Goal: Answer question/provide support

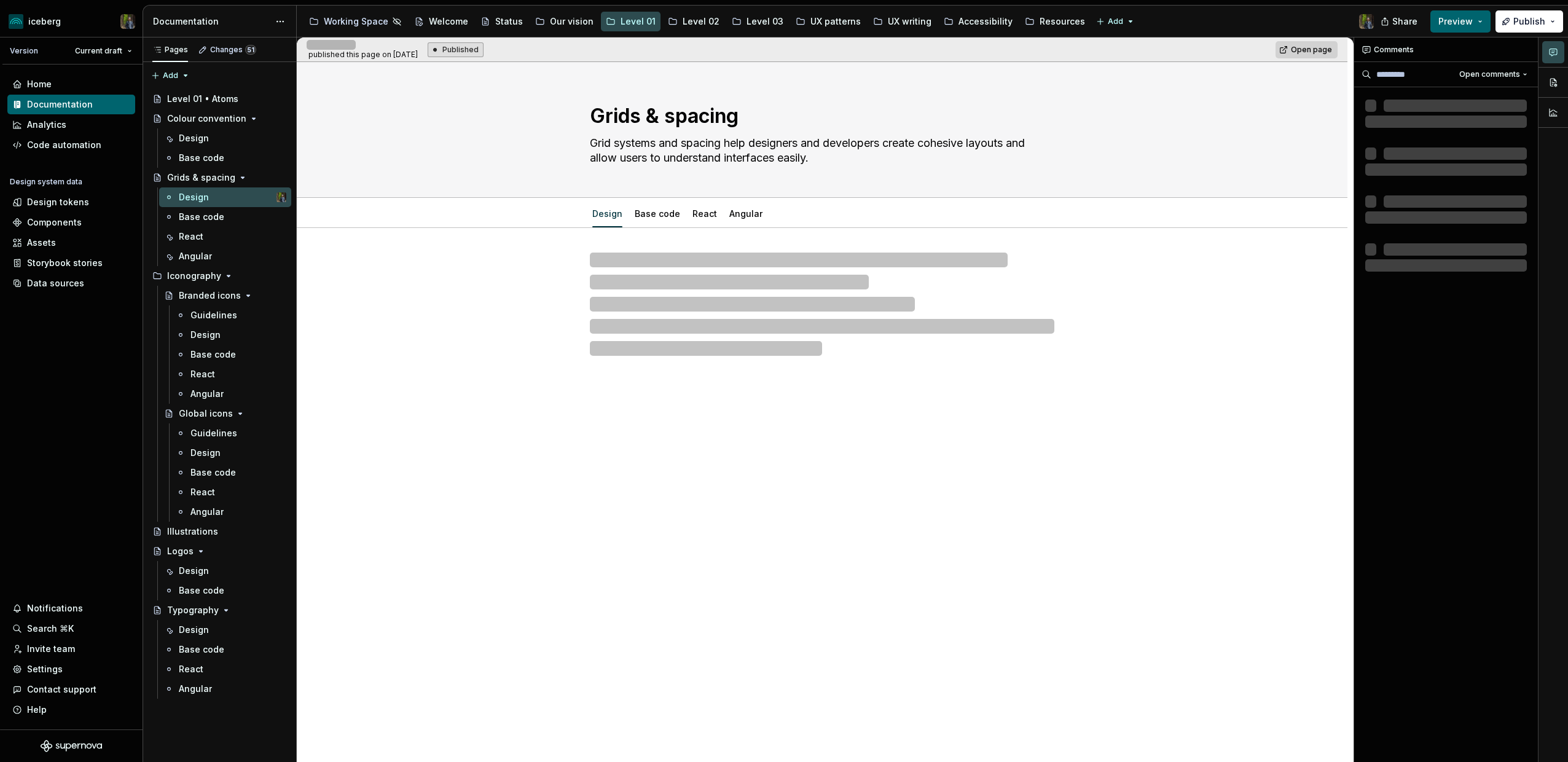
type textarea "*"
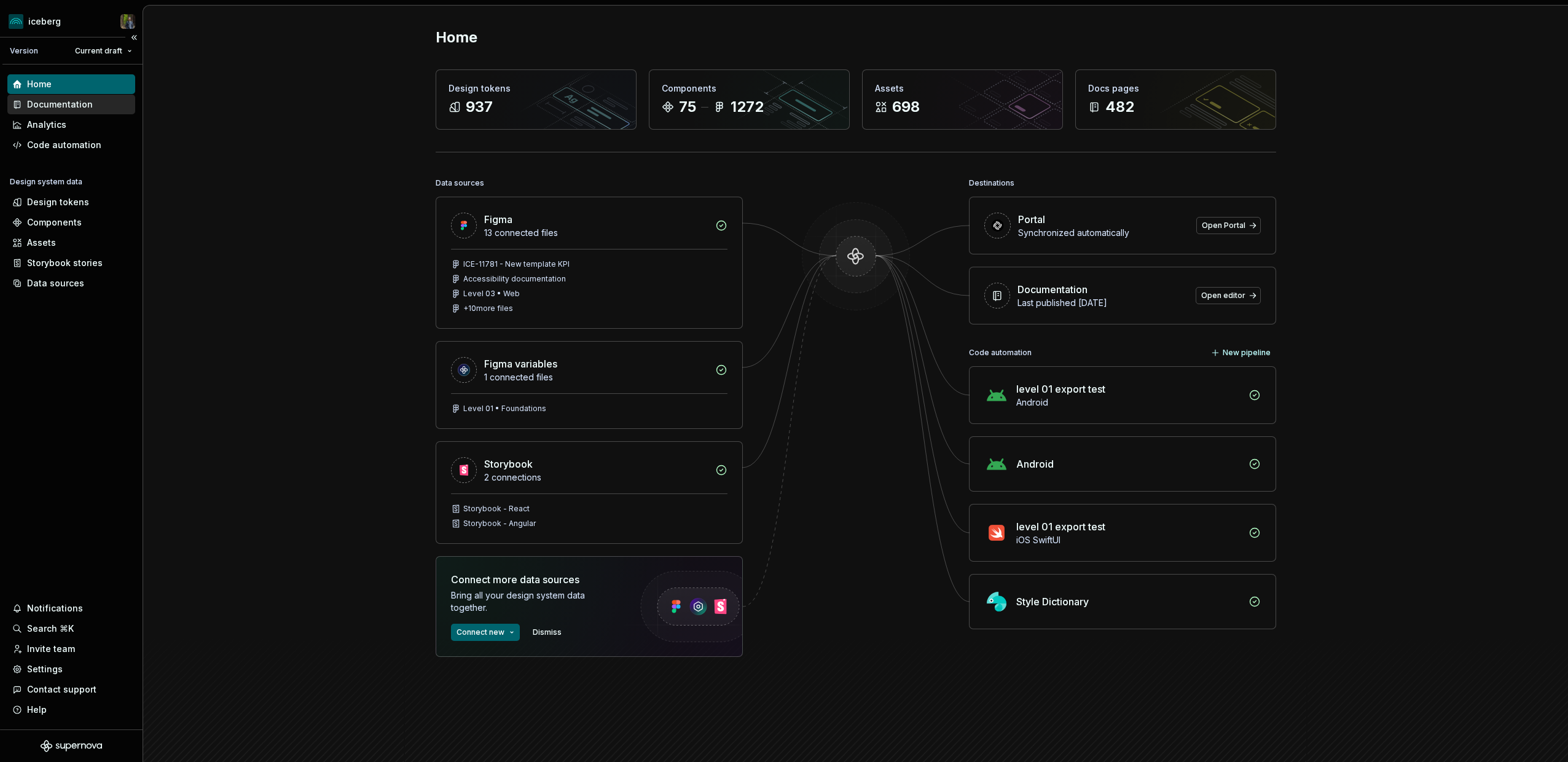
click at [73, 106] on div "Documentation" at bounding box center [60, 104] width 66 height 12
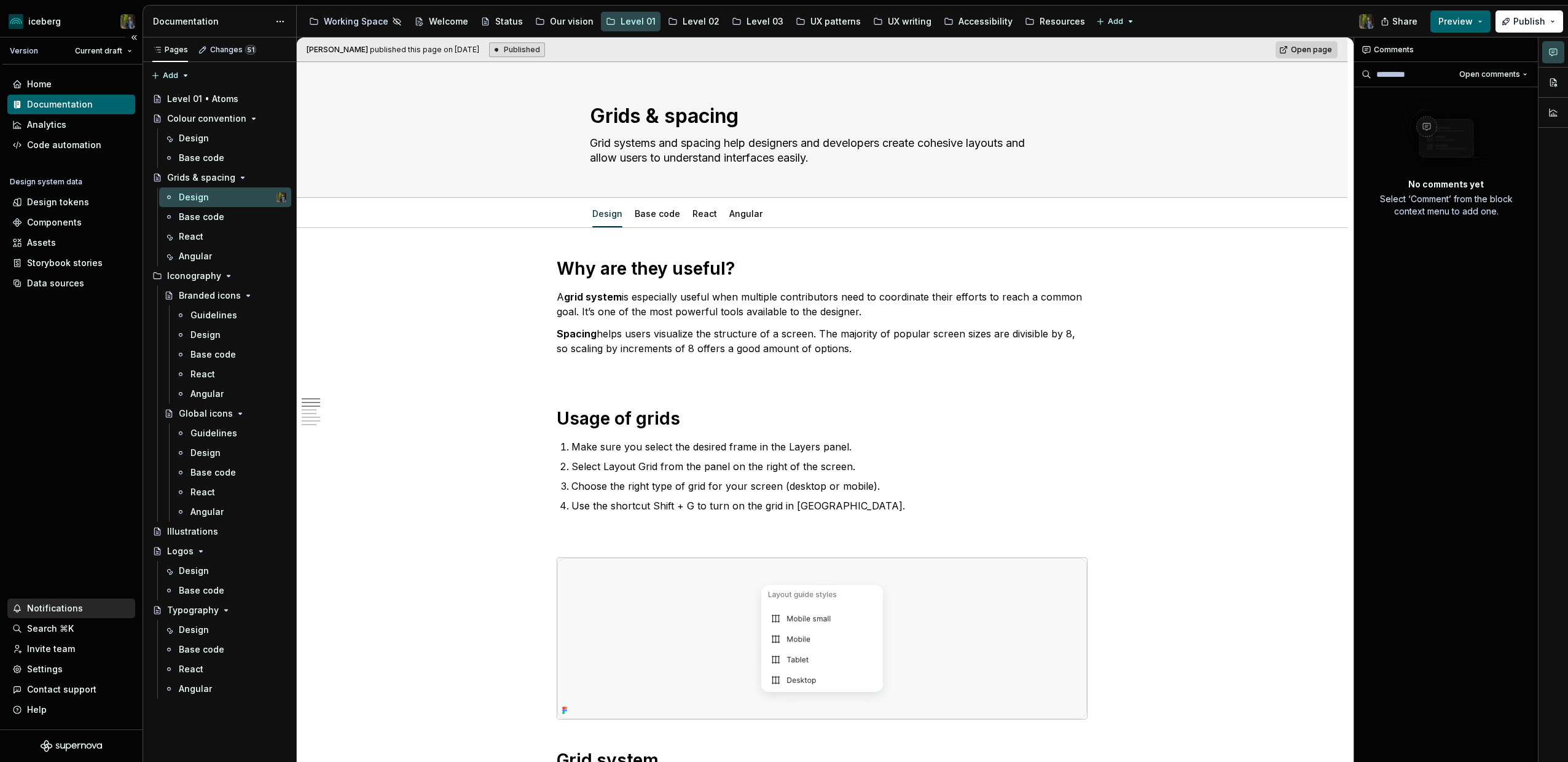
click at [54, 611] on div "Notifications" at bounding box center [55, 608] width 56 height 12
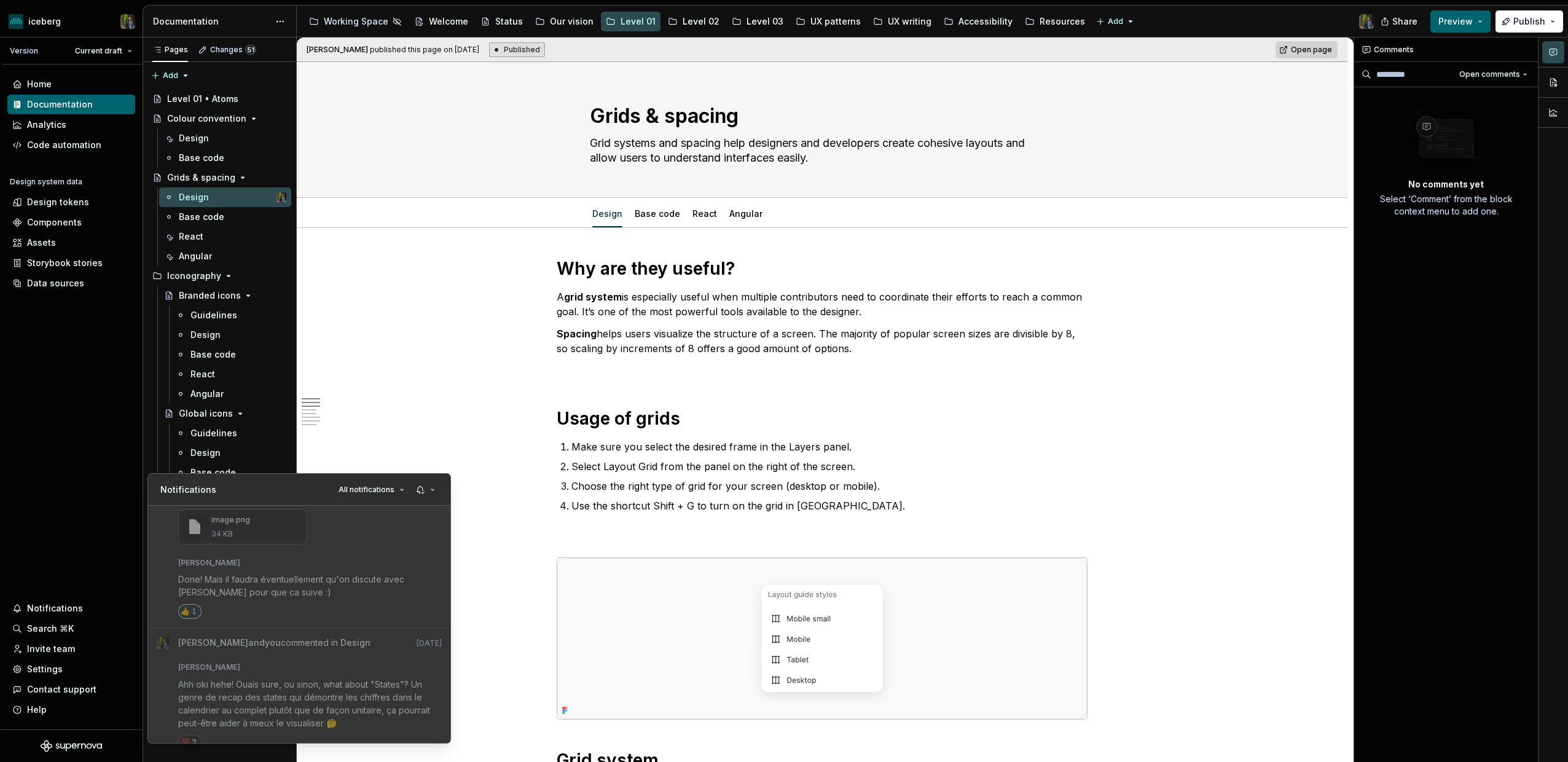
scroll to position [800, 0]
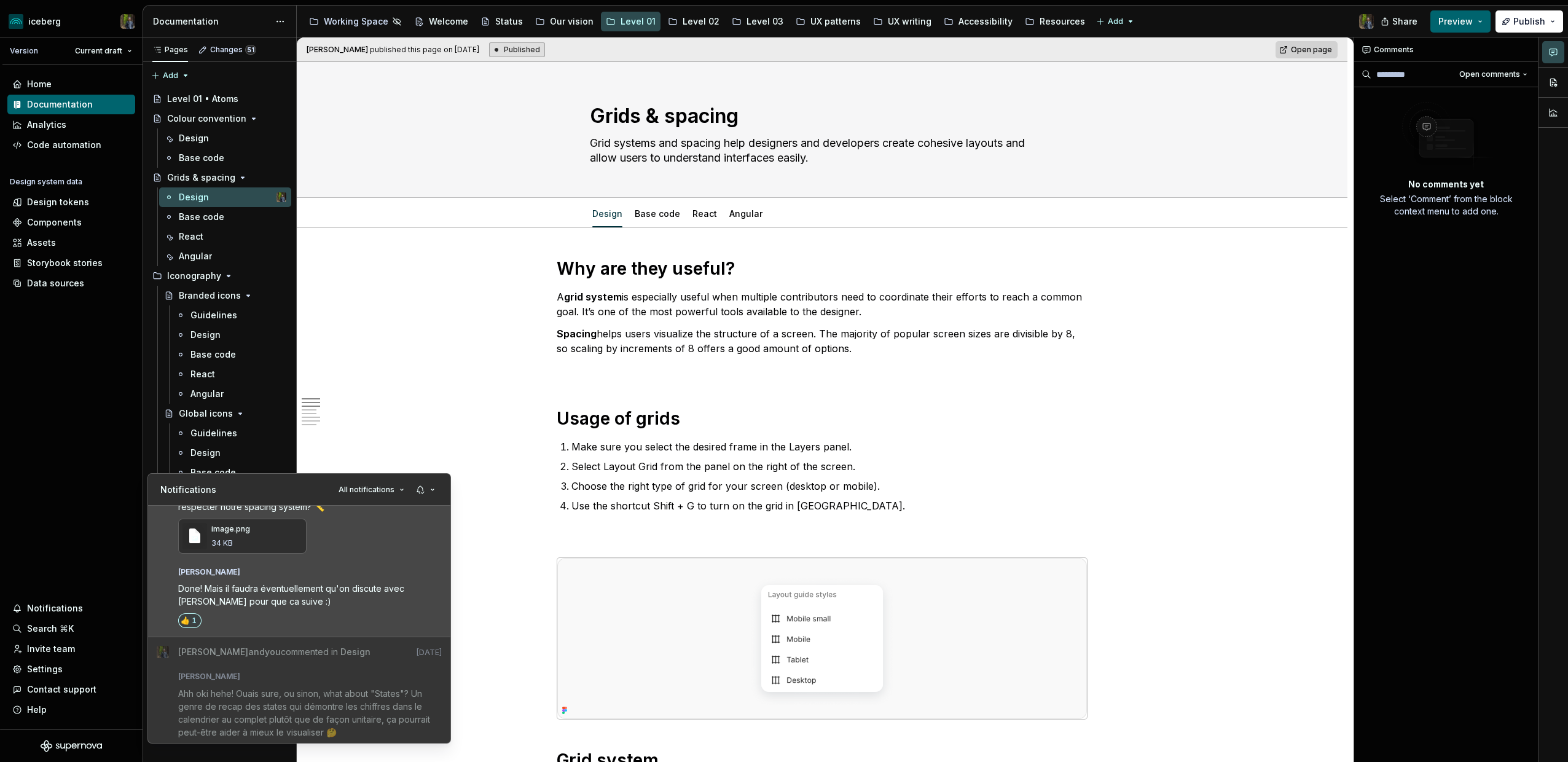
click at [328, 573] on div "[PERSON_NAME]" at bounding box center [310, 569] width 264 height 15
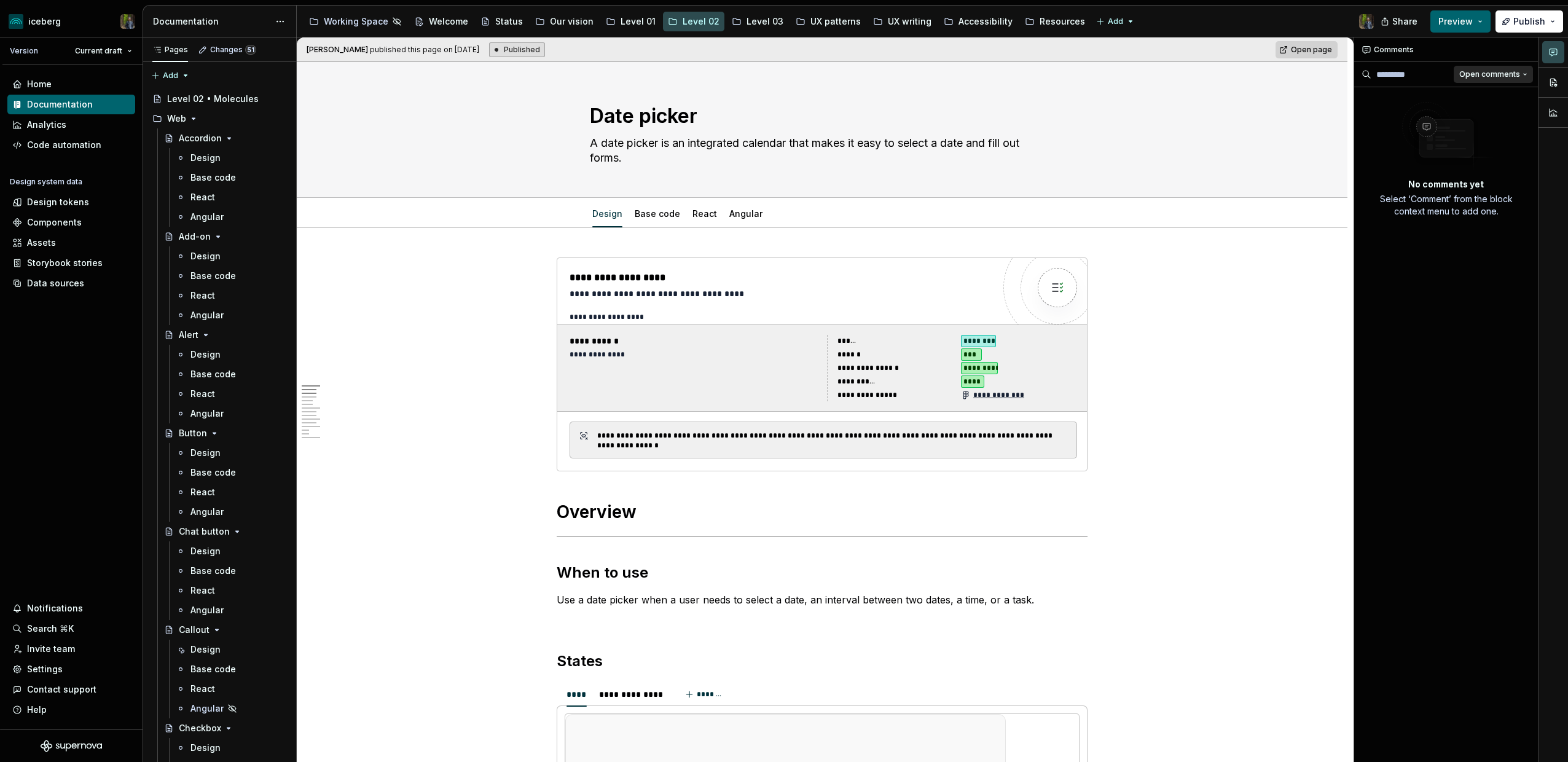
click at [1494, 71] on span "Open comments" at bounding box center [1490, 74] width 61 height 10
click at [1478, 114] on div "Resolved" at bounding box center [1484, 117] width 80 height 12
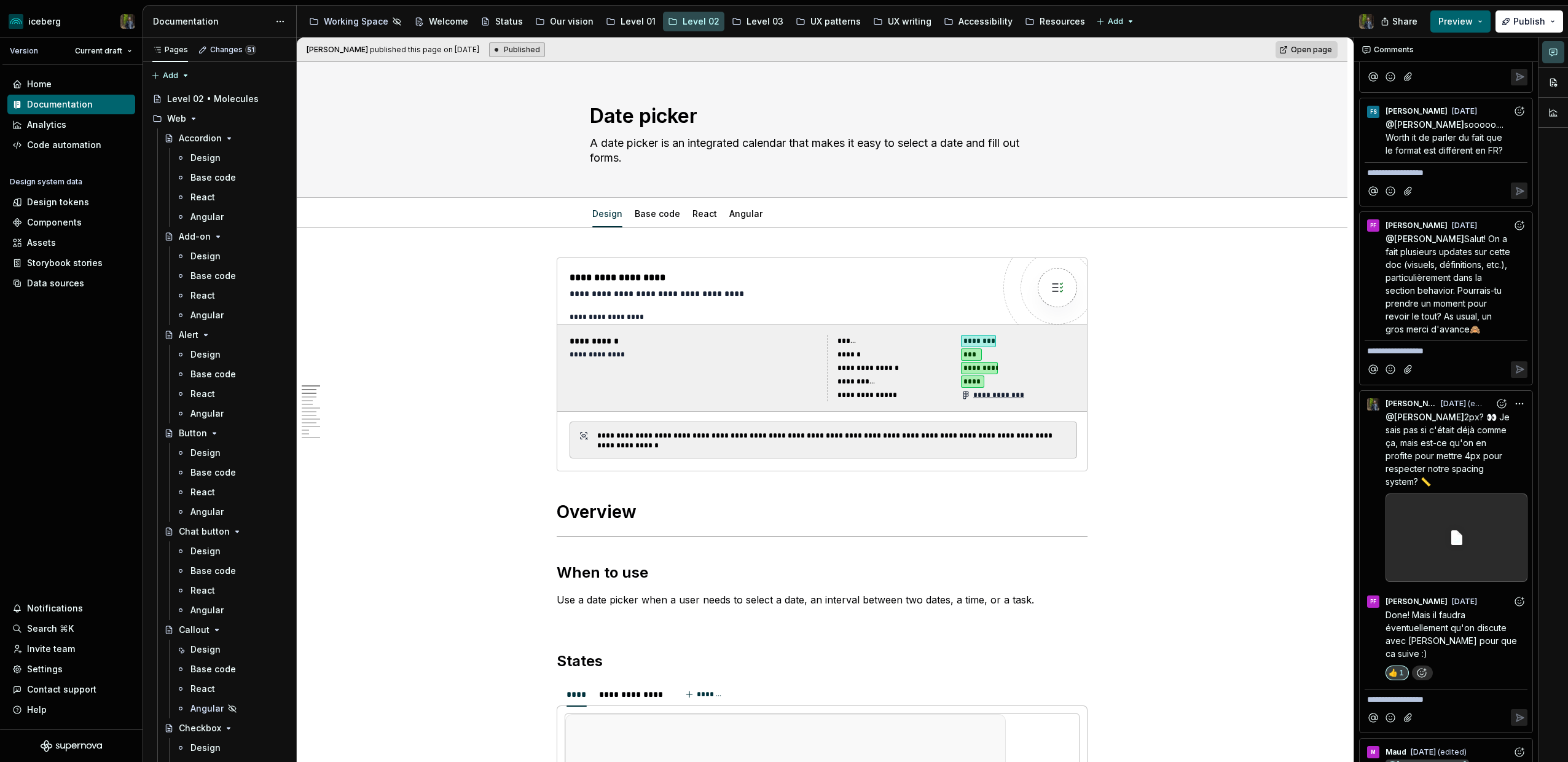
scroll to position [793, 0]
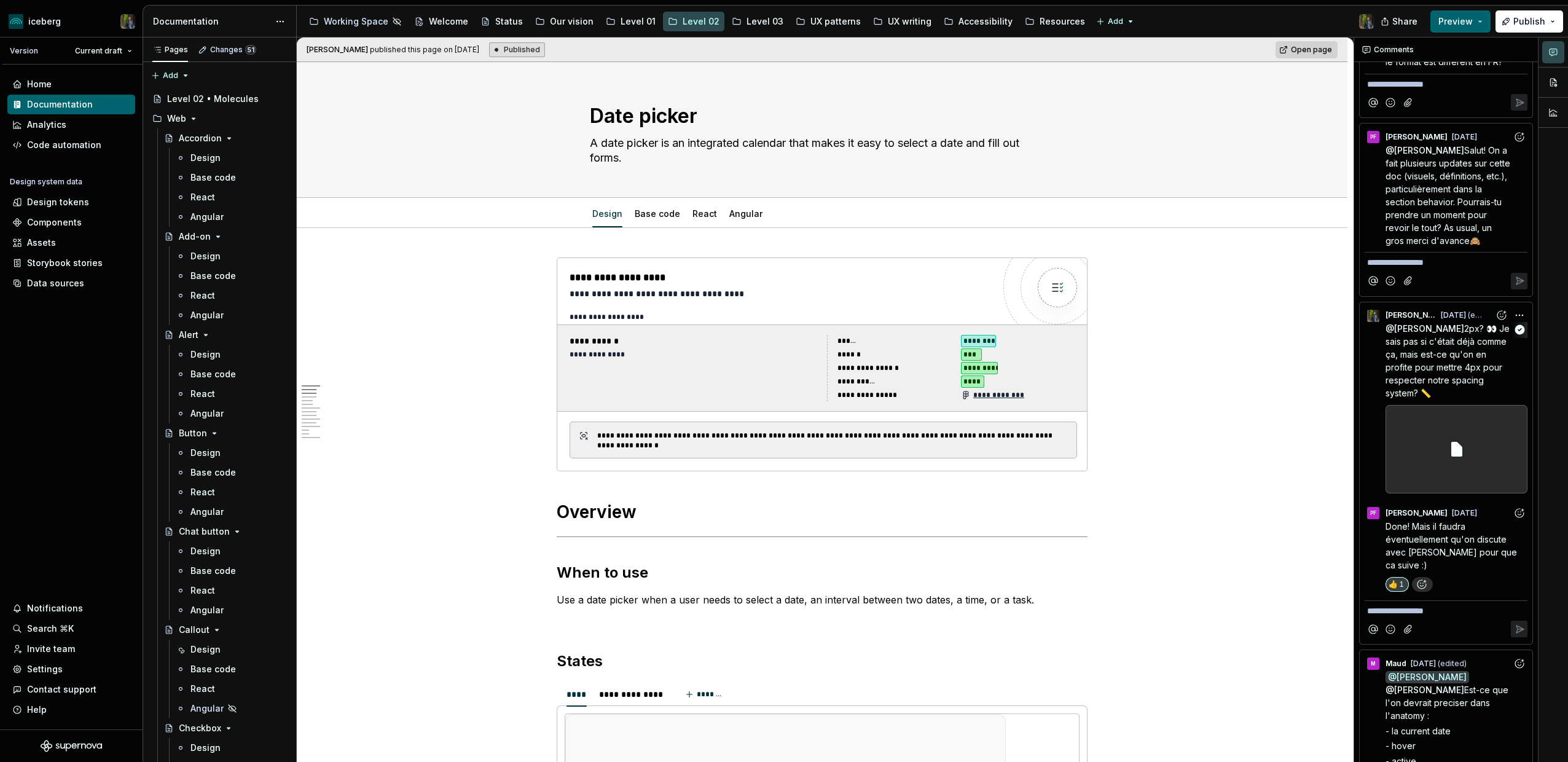
click at [1438, 362] on span "2px? 👀 Je sais pas si c'était déjà comme ça, mais est-ce qu'on en profite pour …" at bounding box center [1448, 361] width 127 height 75
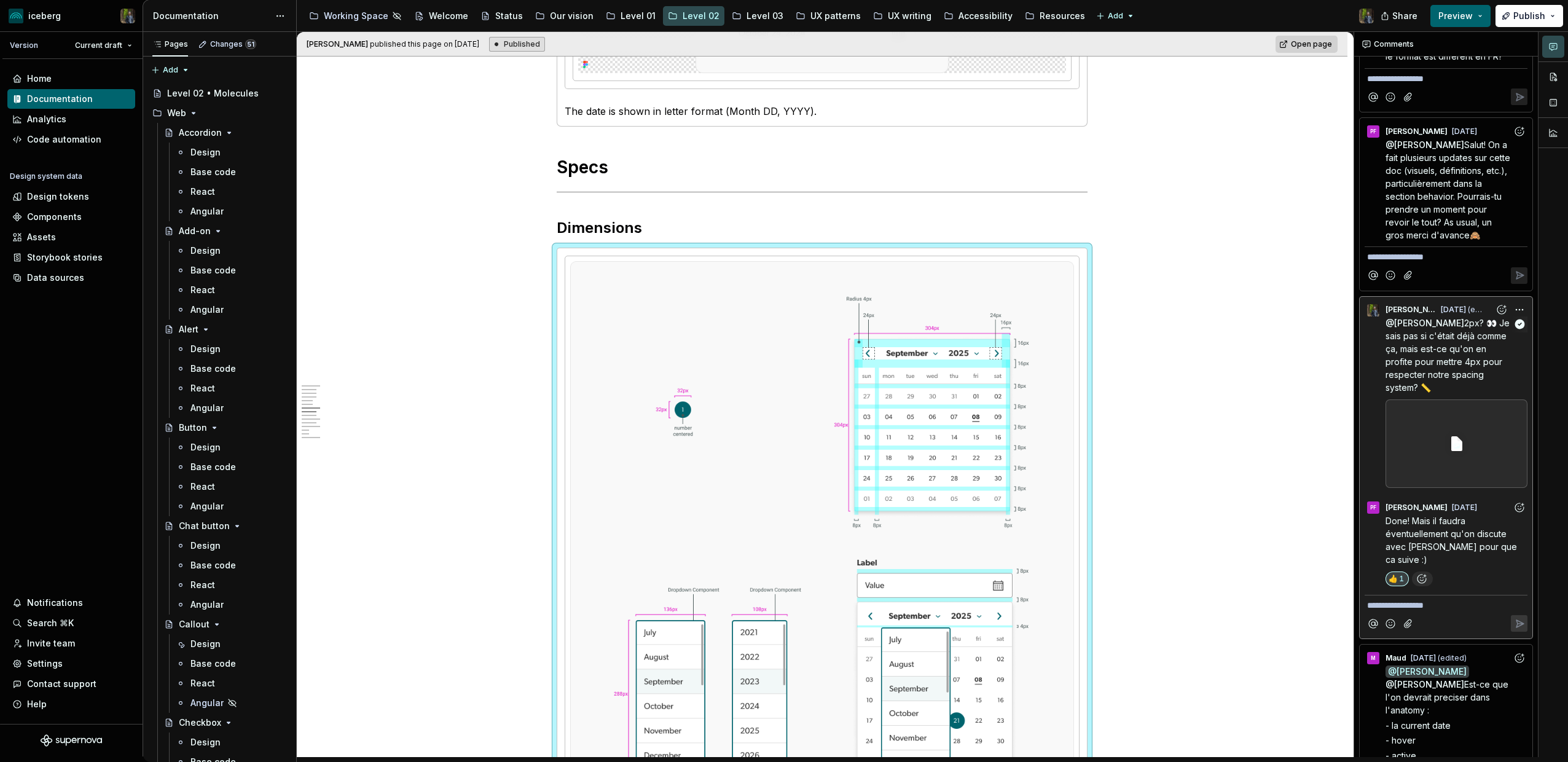
scroll to position [1979, 0]
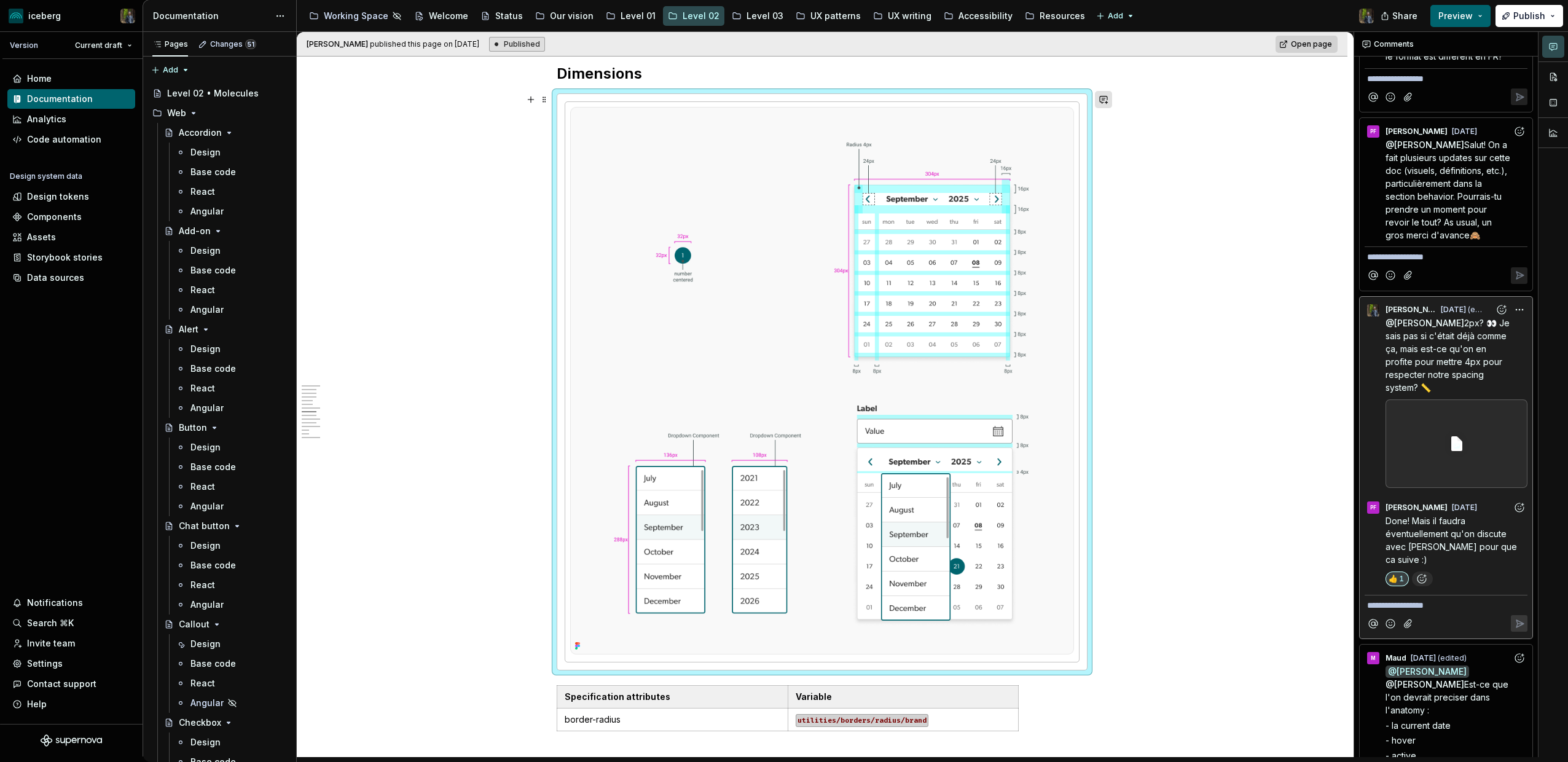
click at [1111, 103] on button "button" at bounding box center [1103, 99] width 18 height 18
click at [1456, 372] on span "2px? 👀 Je sais pas si c'était déjà comme ça, mais est-ce qu'on en profite pour …" at bounding box center [1448, 356] width 127 height 75
click at [1444, 367] on span "2px? 👀 Je sais pas si c'était déjà comme ça, mais est-ce qu'on en profite pour …" at bounding box center [1448, 356] width 127 height 75
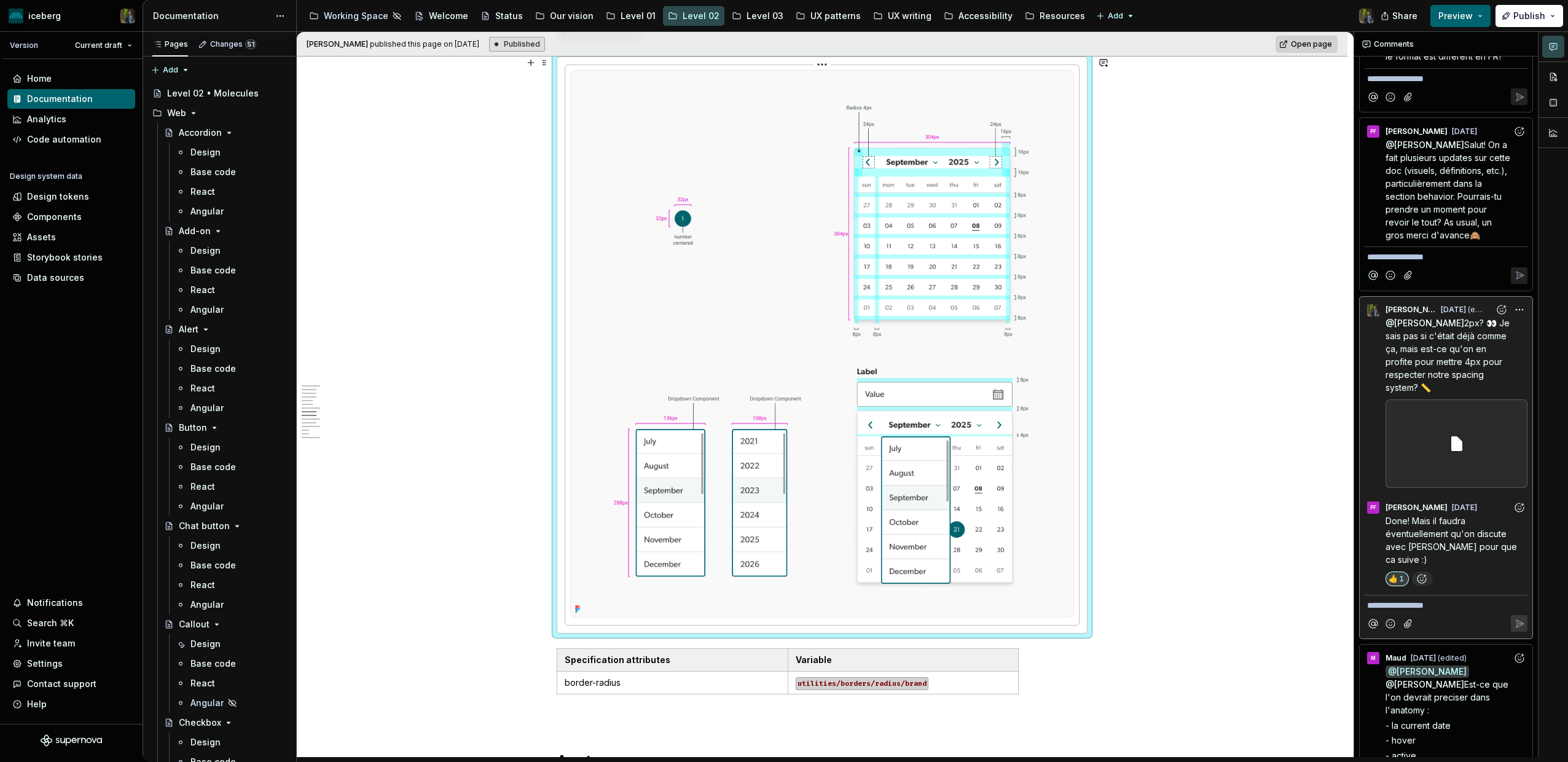
scroll to position [2023, 0]
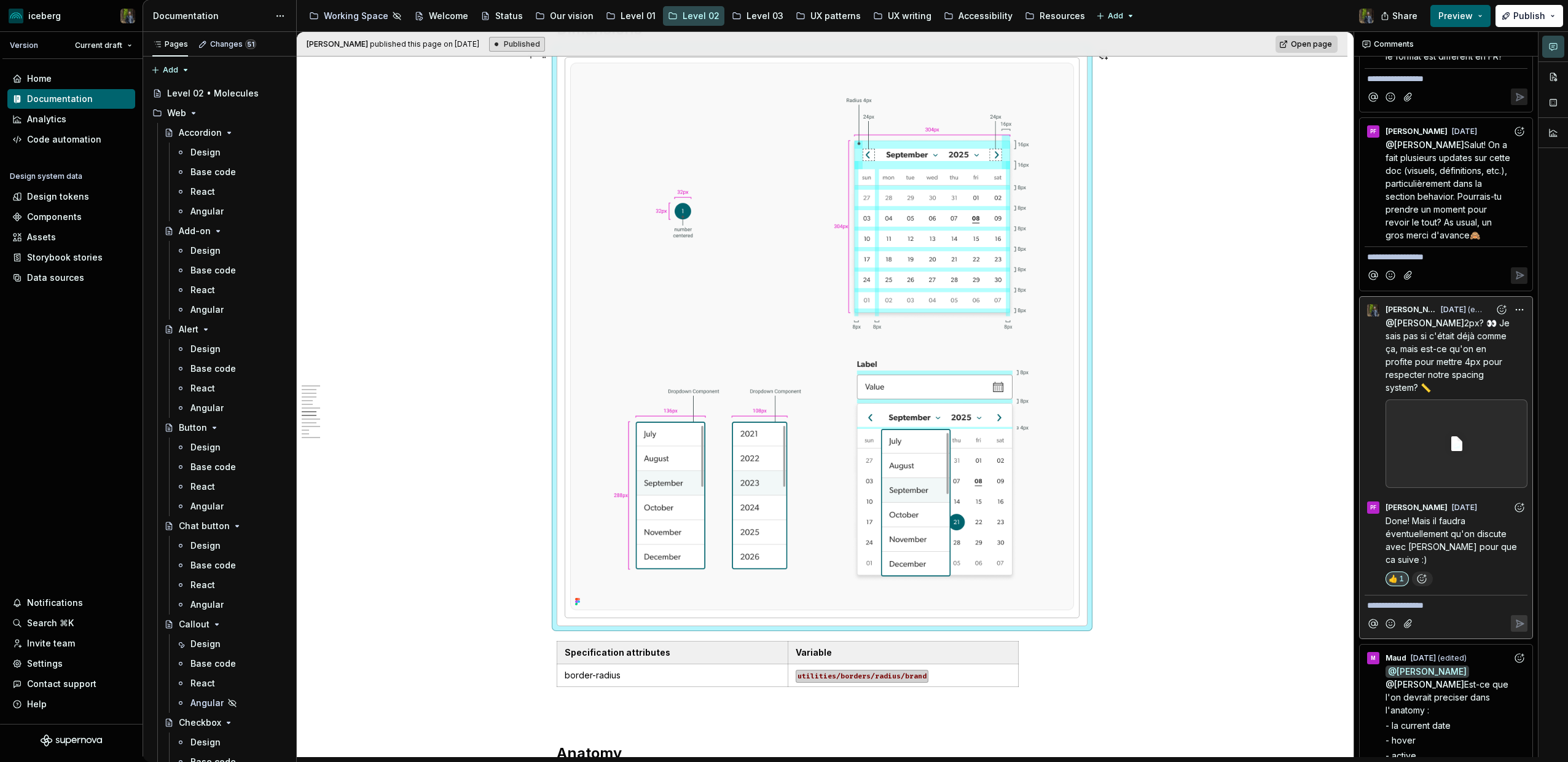
click at [1191, 473] on div "**********" at bounding box center [821, 368] width 1050 height 4338
click at [1446, 358] on span "2px? 👀 Je sais pas si c'était déjà comme ça, mais est-ce qu'on en profite pour …" at bounding box center [1448, 356] width 127 height 75
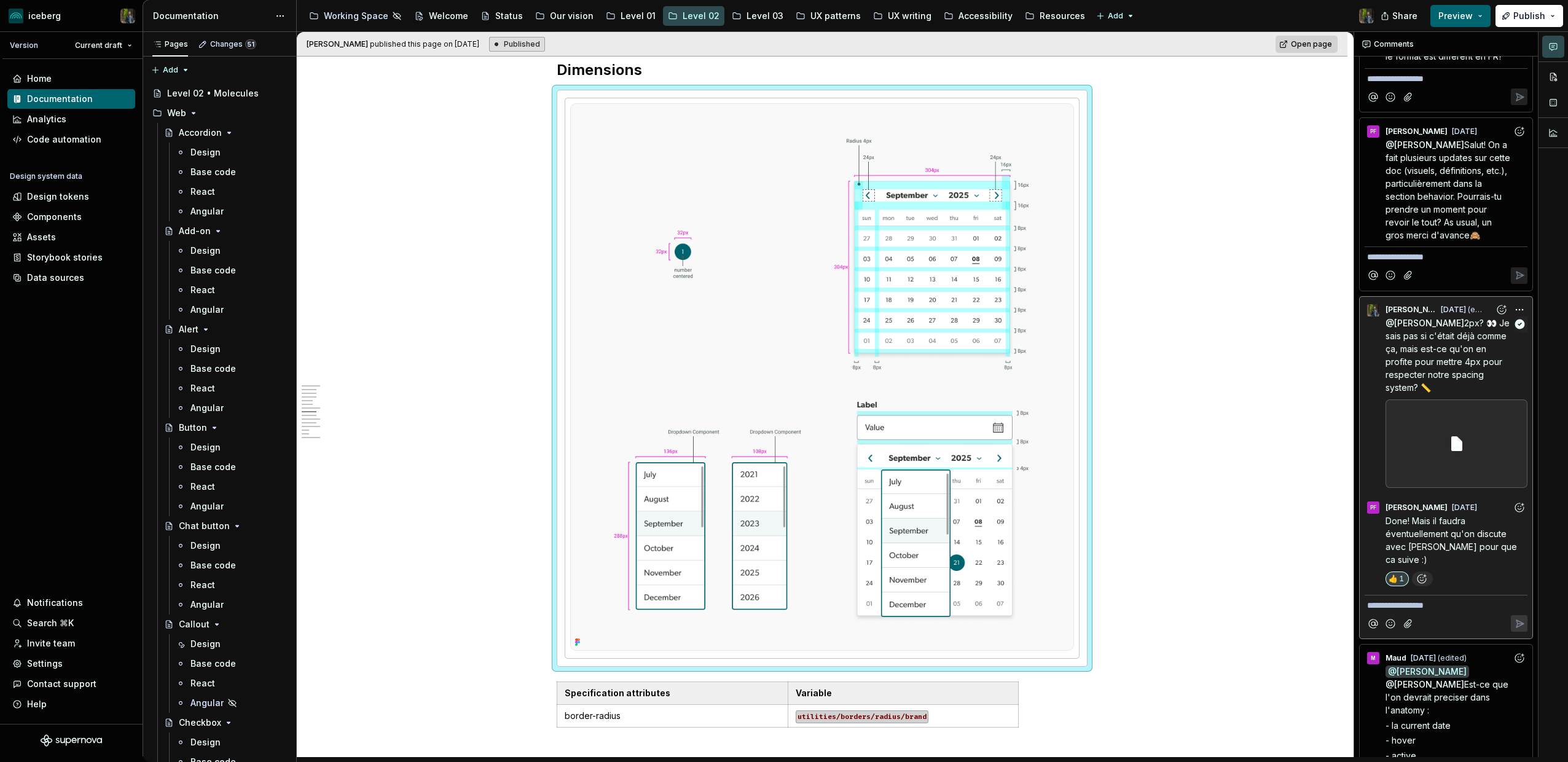
scroll to position [1979, 0]
click at [1434, 426] on div at bounding box center [1456, 444] width 142 height 88
type textarea "*"
